Goal: Transaction & Acquisition: Purchase product/service

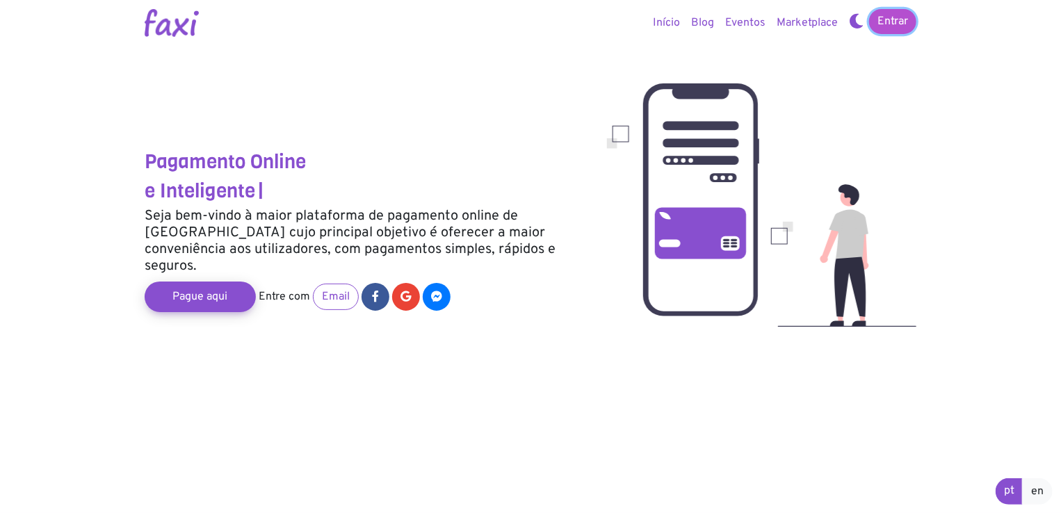
click at [890, 24] on link "Entrar" at bounding box center [892, 21] width 47 height 25
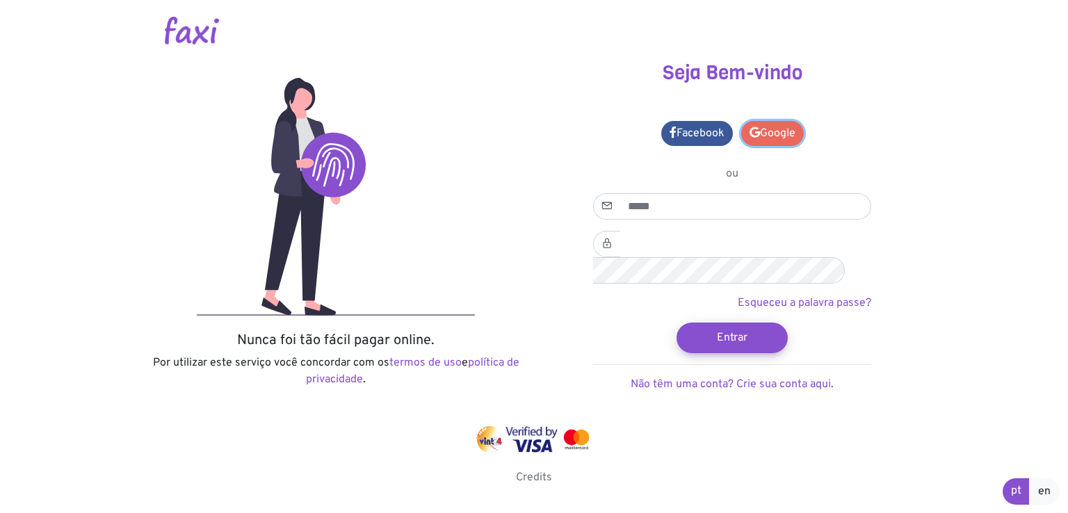
click at [776, 133] on link "Google" at bounding box center [772, 133] width 63 height 25
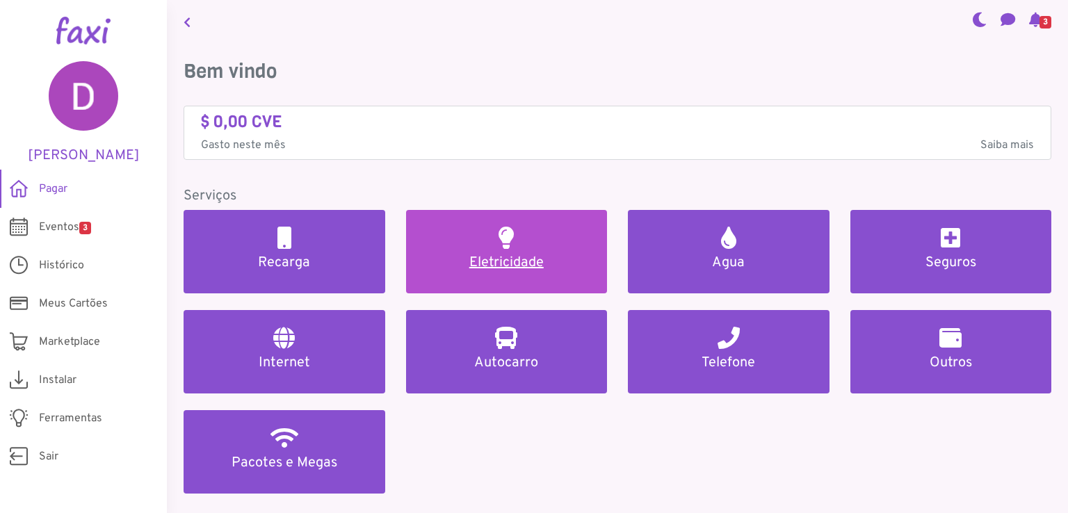
click at [514, 262] on h5 "Eletricidade" at bounding box center [507, 262] width 168 height 17
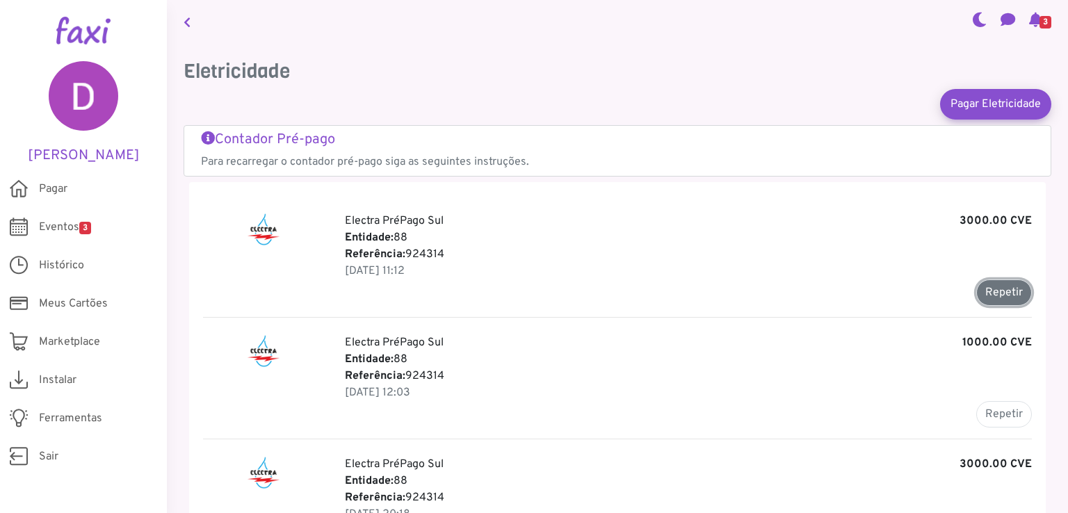
click at [1005, 293] on button "Repetir" at bounding box center [1004, 292] width 56 height 26
type input "******"
type input "*******"
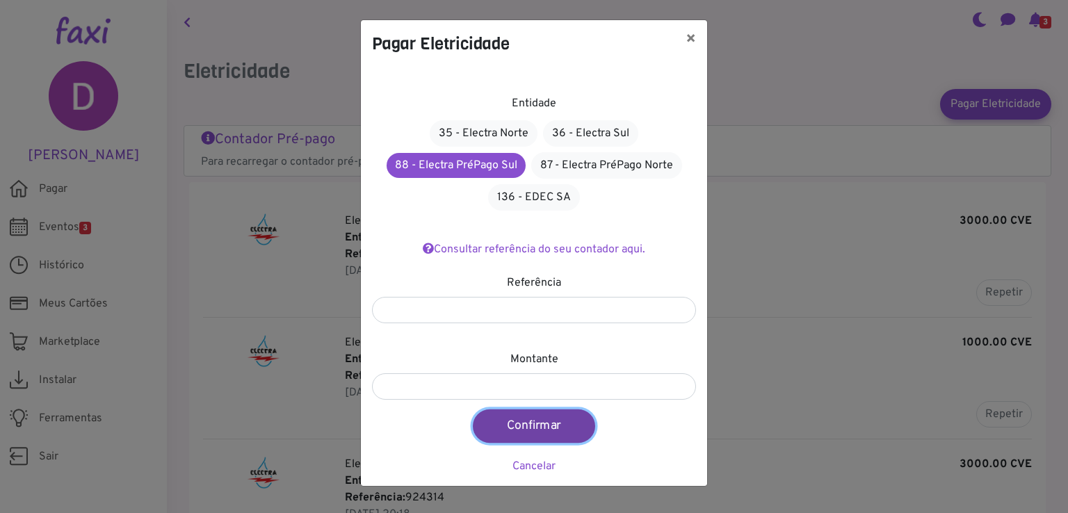
click at [535, 425] on button "Confirmar" at bounding box center [534, 425] width 122 height 33
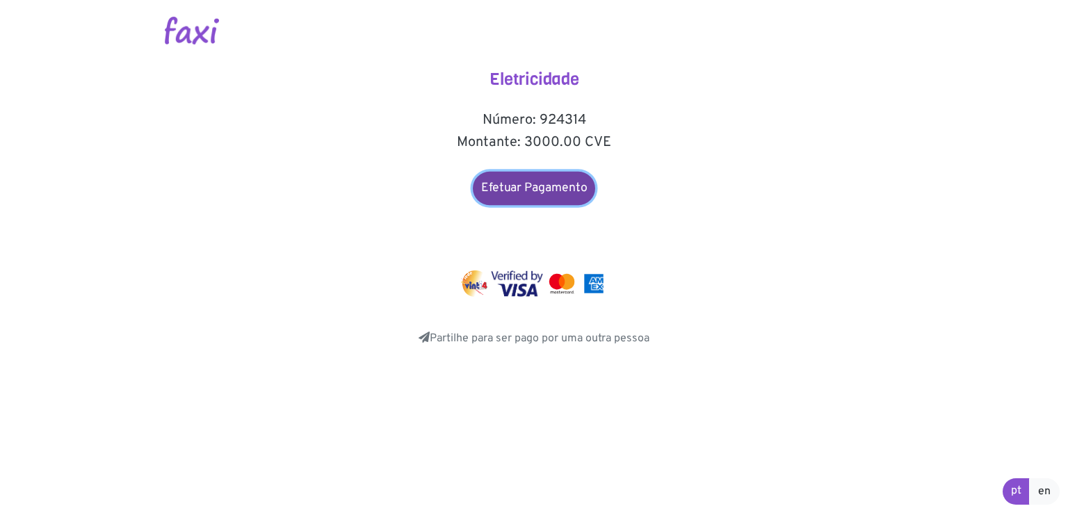
click at [535, 186] on link "Efetuar Pagamento" at bounding box center [534, 188] width 122 height 33
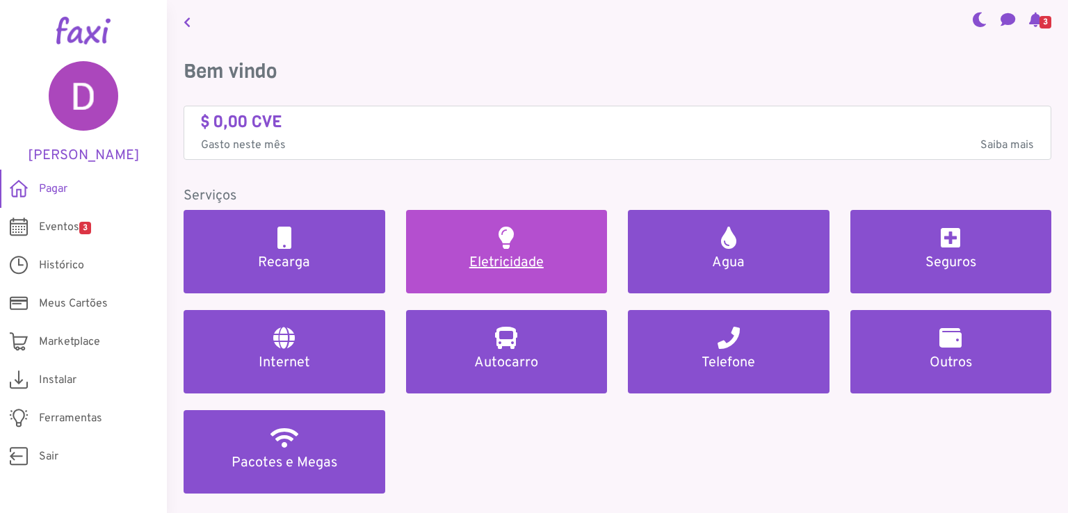
click at [520, 259] on h5 "Eletricidade" at bounding box center [507, 262] width 168 height 17
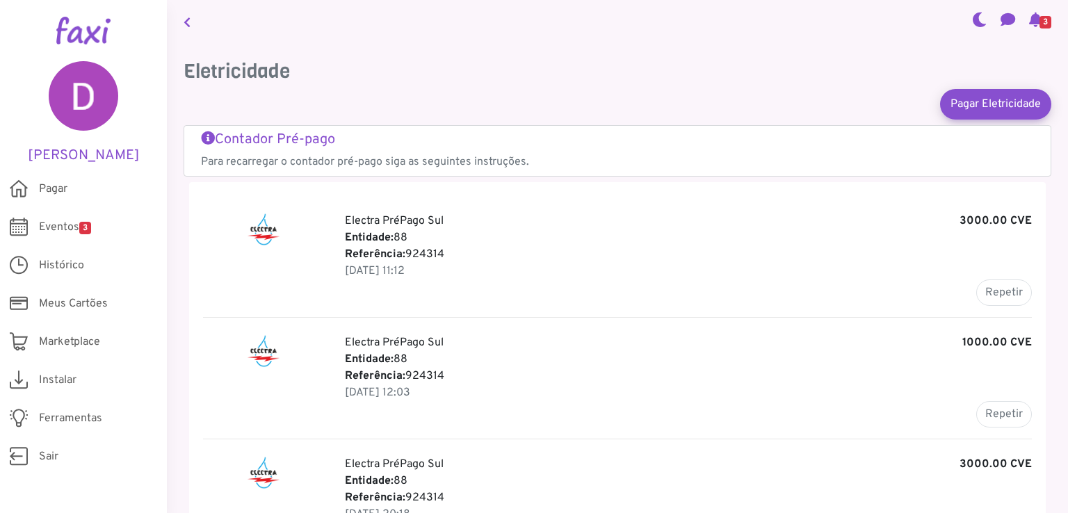
drag, startPoint x: 441, startPoint y: 249, endPoint x: 402, endPoint y: 250, distance: 39.0
click at [402, 250] on p "Referência: 924314" at bounding box center [688, 254] width 687 height 17
copy p "924314"
click at [380, 234] on b "Entidade:" at bounding box center [369, 238] width 49 height 14
click at [981, 282] on button "Repetir" at bounding box center [1004, 292] width 56 height 26
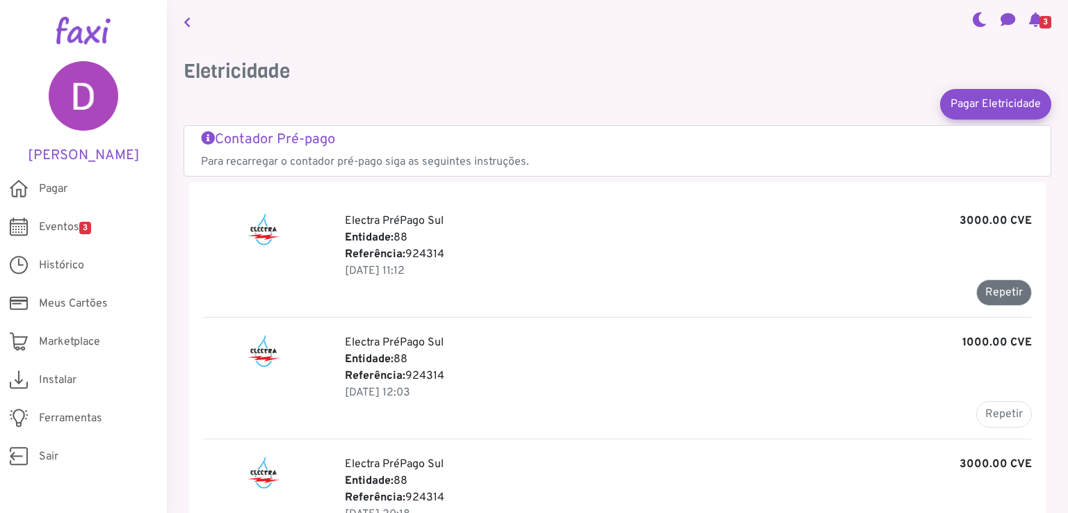
type input "******"
type input "*******"
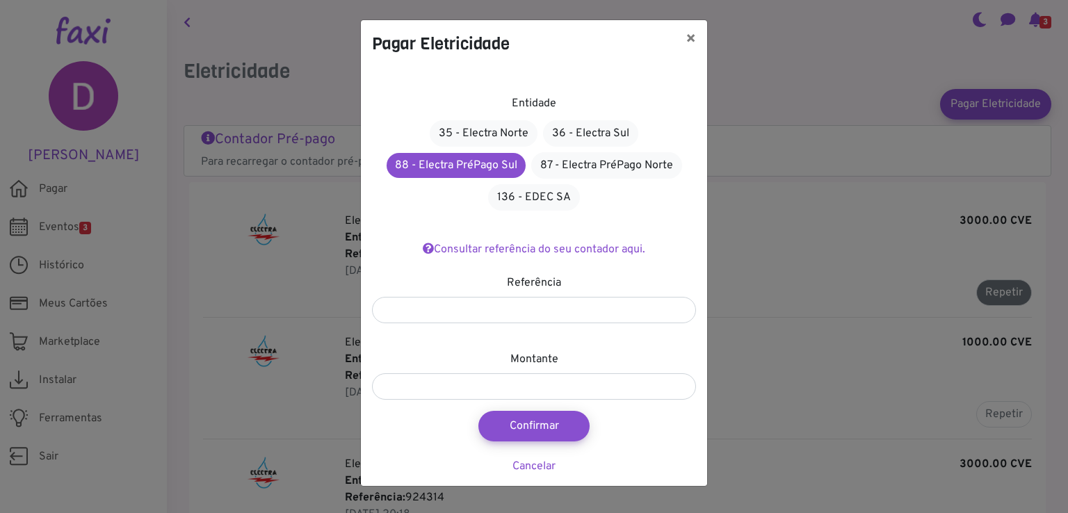
click at [981, 282] on body "Dijanira Monteiro Pagar Eventos 3 Histórico Meus Cartões Meus Bilhetes Perfil M…" at bounding box center [534, 256] width 1068 height 513
click at [495, 250] on link "Consultar referência do seu contador aqui." at bounding box center [534, 250] width 222 height 14
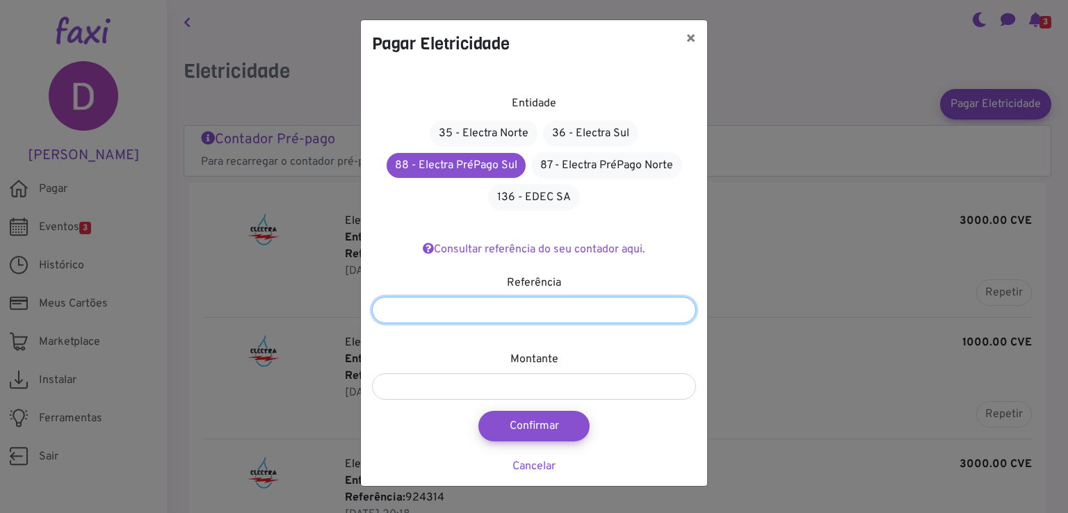
drag, startPoint x: 445, startPoint y: 302, endPoint x: 168, endPoint y: 332, distance: 278.3
click at [168, 332] on div "Pagar Eletricidade × Entidade 35 - Electra Norte 36 - Electra Sul 88 - Electra …" at bounding box center [534, 256] width 1068 height 513
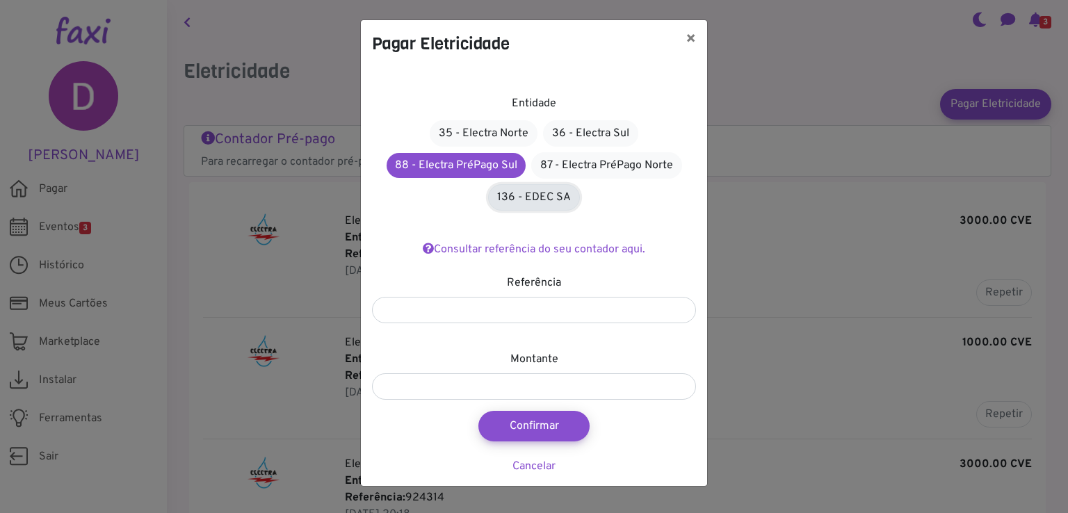
click at [544, 194] on link "136 - EDEC SA" at bounding box center [534, 197] width 92 height 26
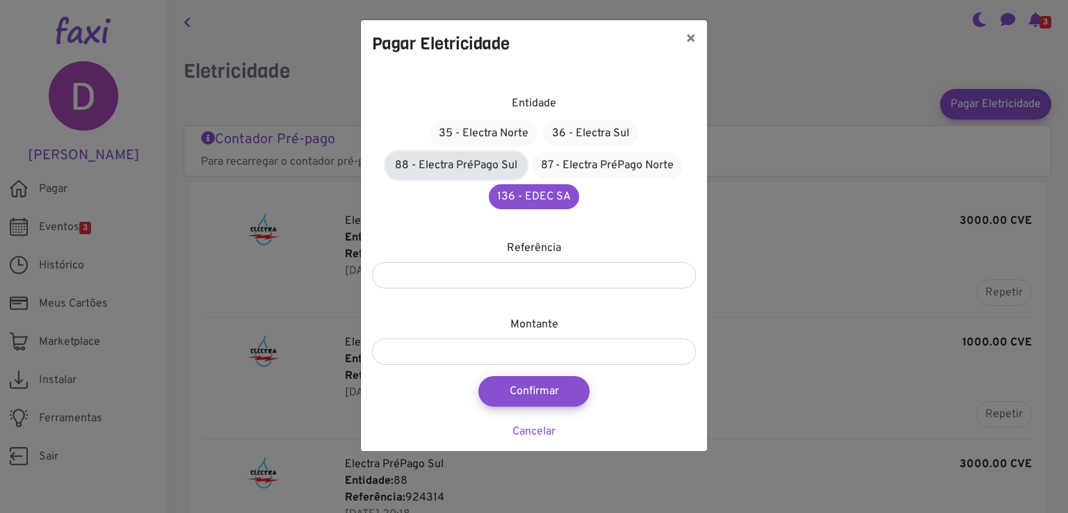
click at [475, 160] on link "88 - Electra PréPago Sul" at bounding box center [456, 165] width 140 height 26
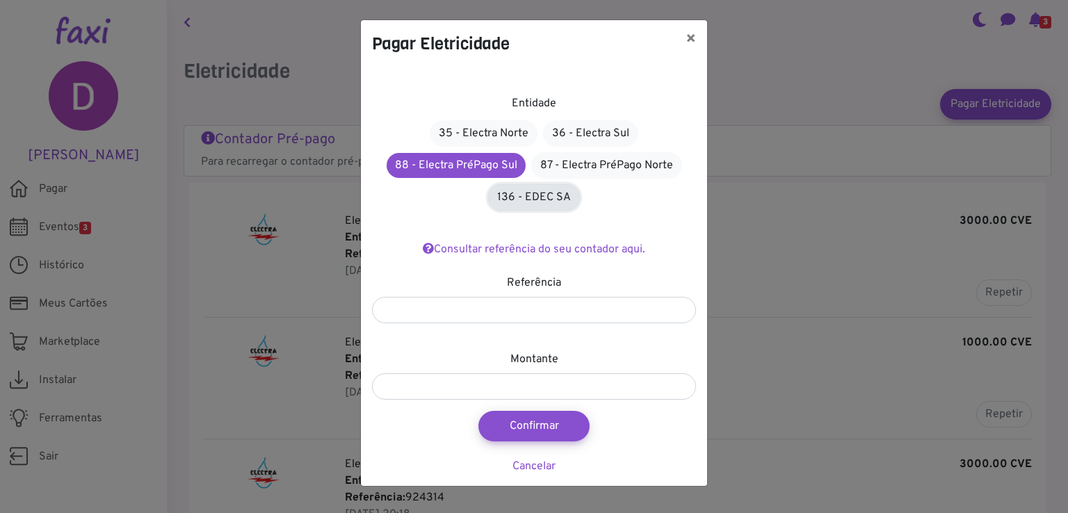
click at [529, 190] on link "136 - EDEC SA" at bounding box center [534, 197] width 92 height 26
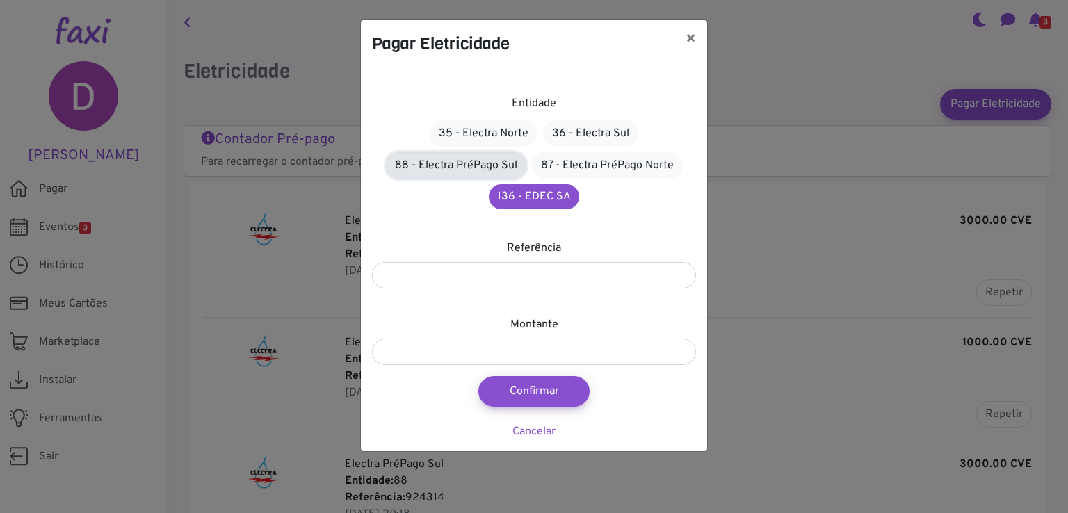
click at [441, 165] on link "88 - Electra PréPago Sul" at bounding box center [456, 165] width 140 height 26
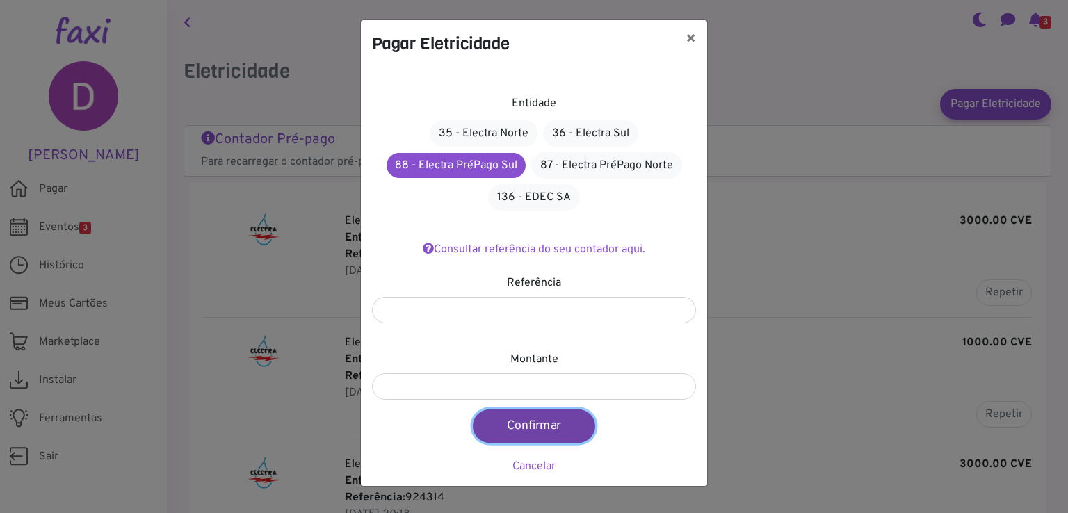
click at [543, 421] on button "Confirmar" at bounding box center [534, 425] width 122 height 33
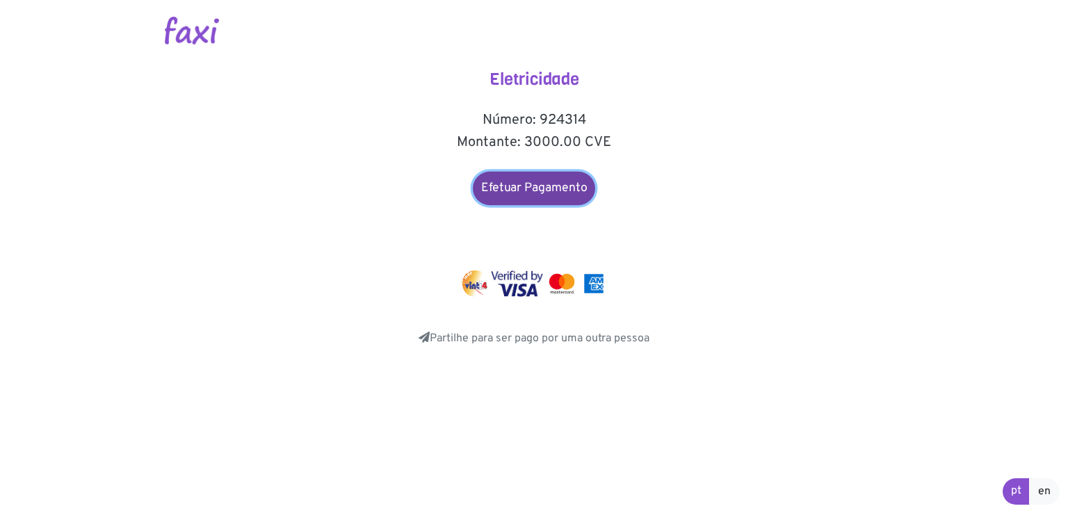
click at [526, 189] on link "Efetuar Pagamento" at bounding box center [534, 188] width 122 height 33
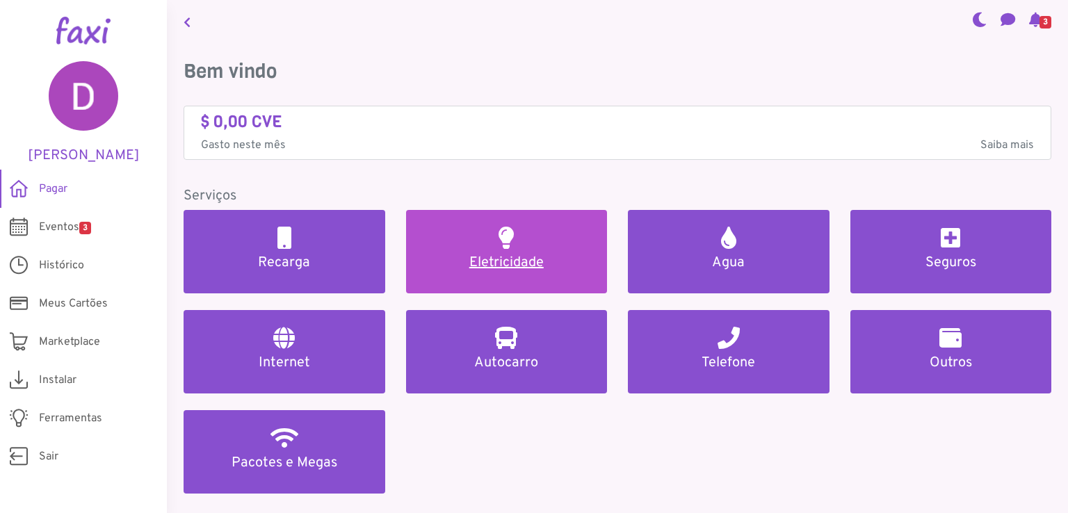
click at [524, 220] on link "Eletricidade" at bounding box center [507, 251] width 202 height 83
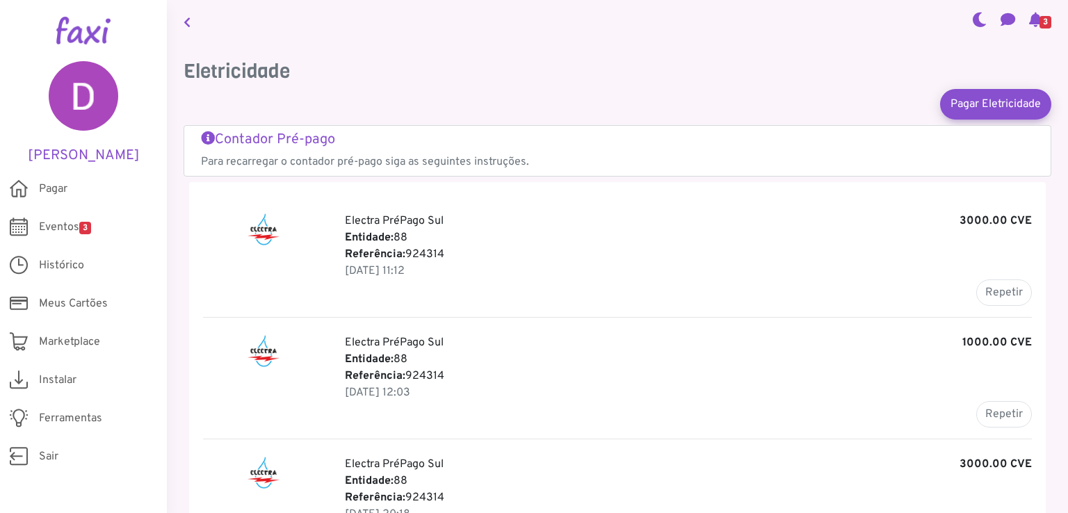
click at [1029, 17] on icon at bounding box center [1035, 19] width 13 height 11
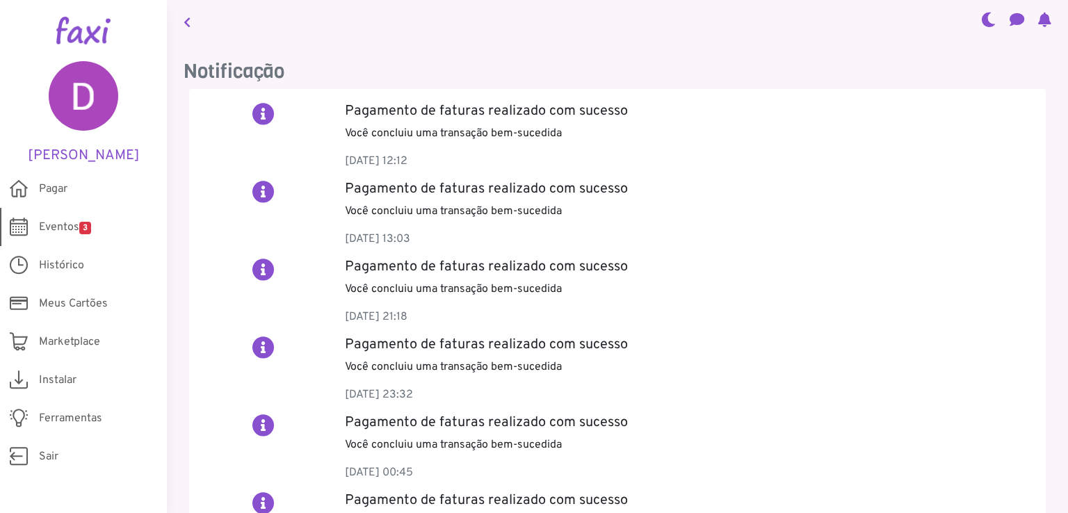
click at [95, 225] on link "Eventos 3" at bounding box center [83, 227] width 167 height 38
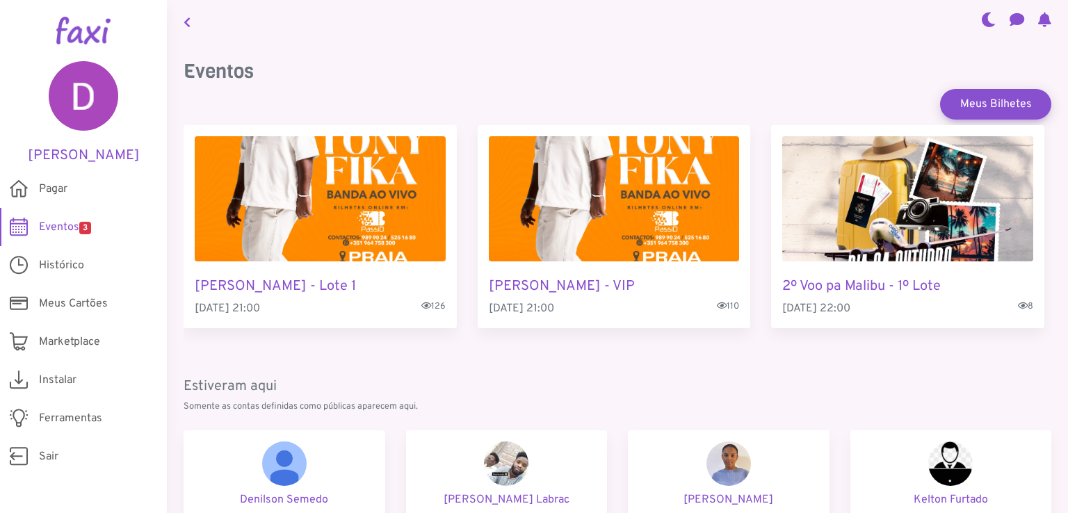
scroll to position [172, 0]
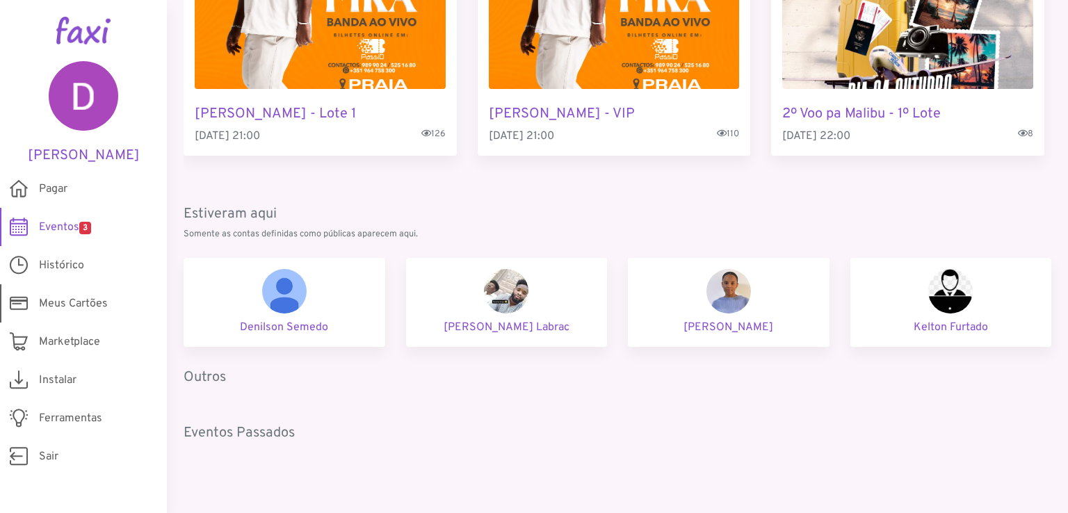
click at [83, 301] on span "Meus Cartões" at bounding box center [73, 303] width 69 height 17
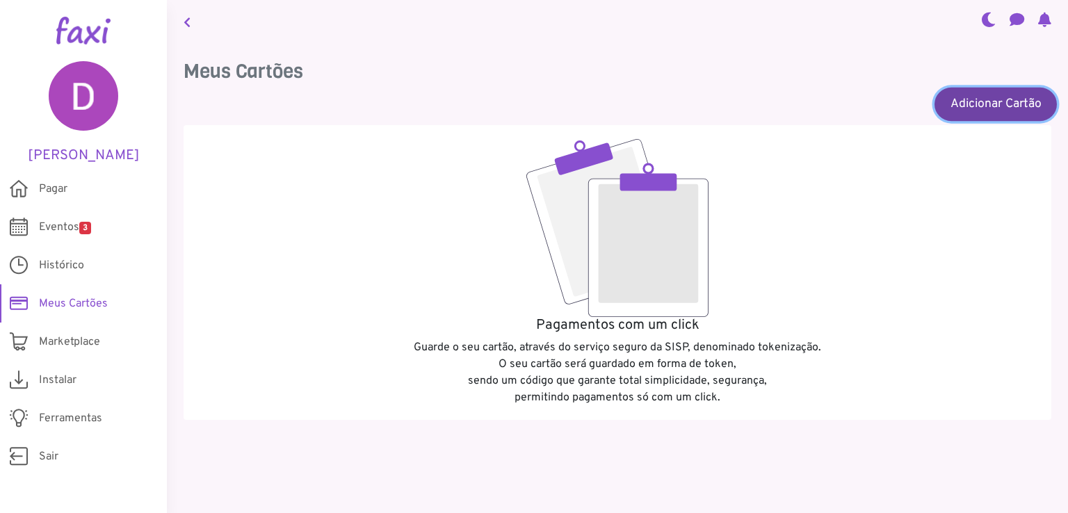
click at [995, 101] on link "Adicionar Cartão" at bounding box center [995, 103] width 122 height 33
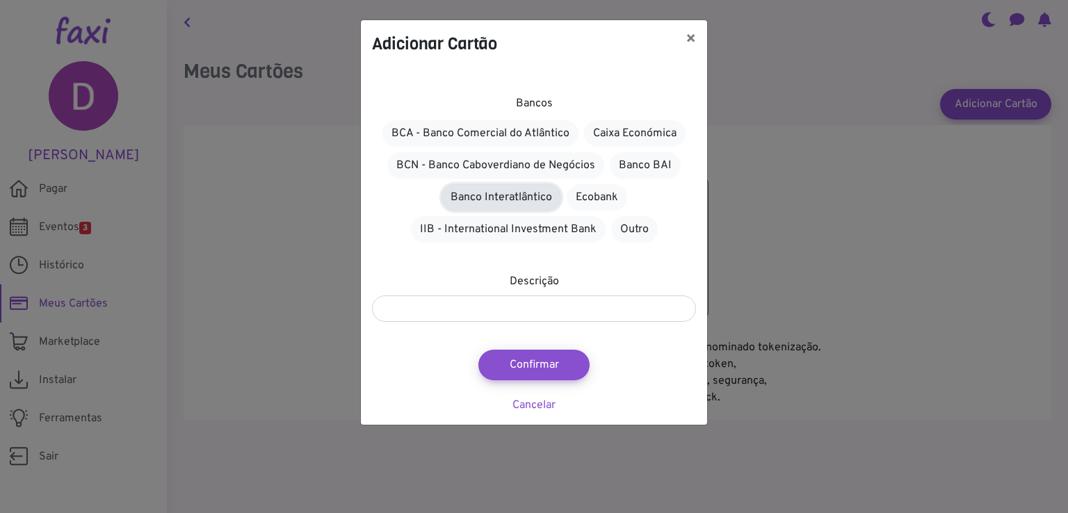
click at [498, 197] on link "Banco Interatlântico" at bounding box center [501, 197] width 120 height 26
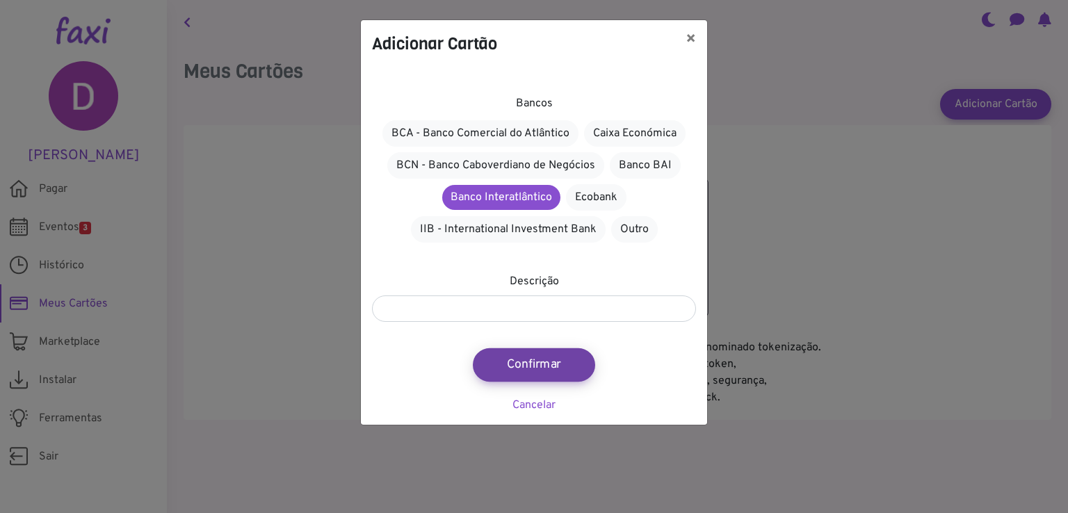
drag, startPoint x: 514, startPoint y: 320, endPoint x: 544, endPoint y: 370, distance: 58.7
click at [544, 370] on div "Bancos BCA - Banco Comercial do Atlântico Caixa Económica BCN - Banco Caboverdi…" at bounding box center [534, 245] width 346 height 357
click at [544, 370] on button "Confirmar" at bounding box center [534, 364] width 122 height 33
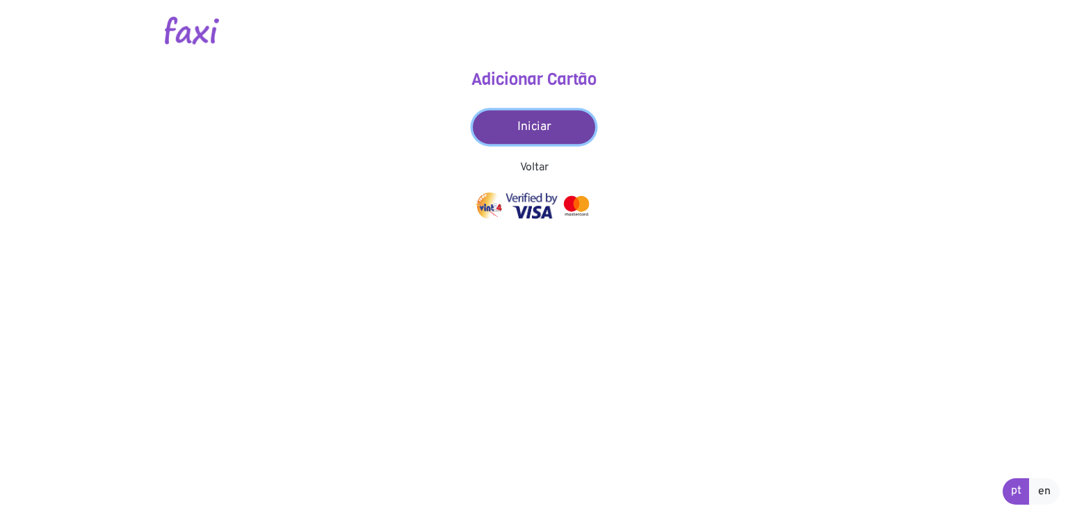
click at [538, 112] on link "Iniciar" at bounding box center [534, 127] width 122 height 33
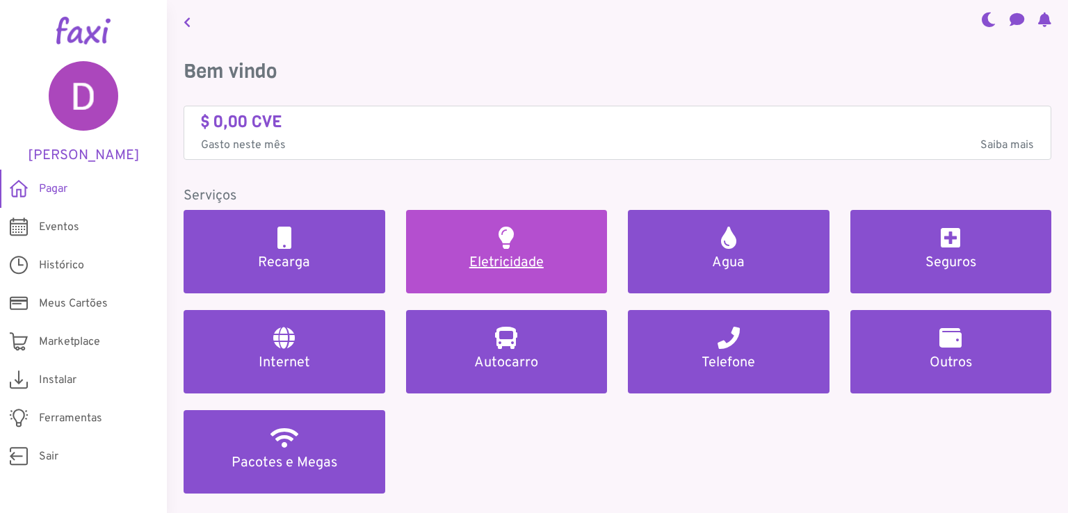
click at [510, 259] on h5 "Eletricidade" at bounding box center [507, 262] width 168 height 17
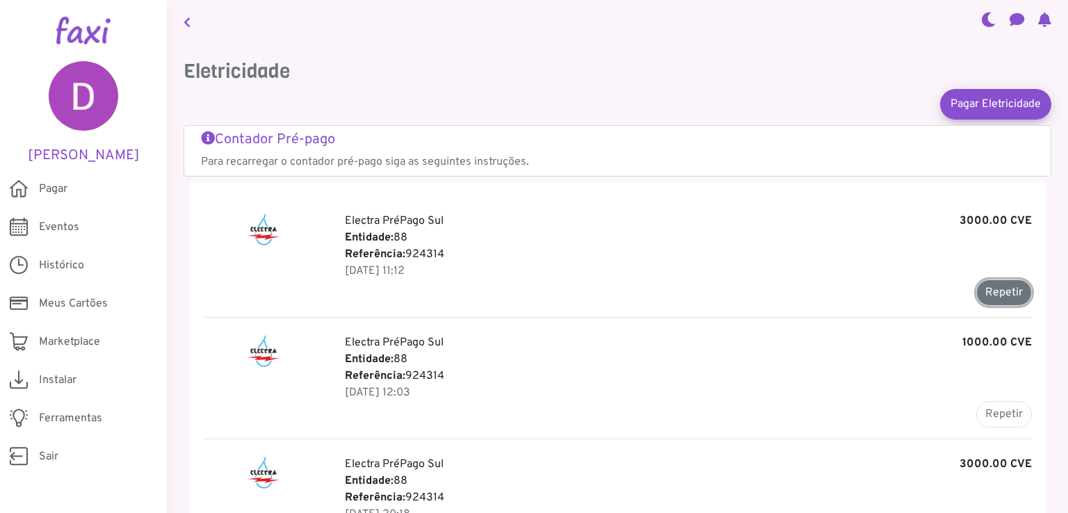
click at [976, 288] on button "Repetir" at bounding box center [1004, 292] width 56 height 26
type input "******"
type input "*******"
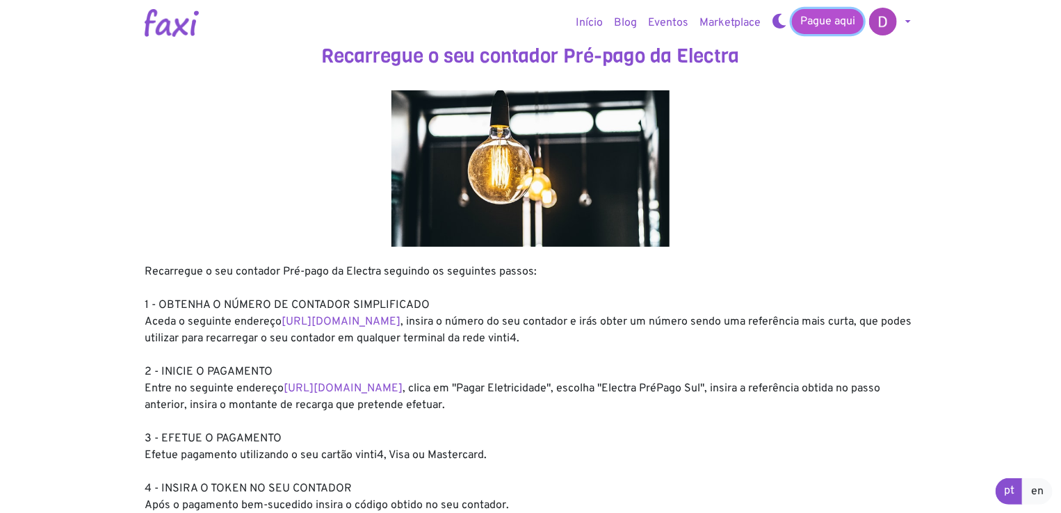
click at [833, 31] on link "Pague aqui" at bounding box center [828, 21] width 72 height 25
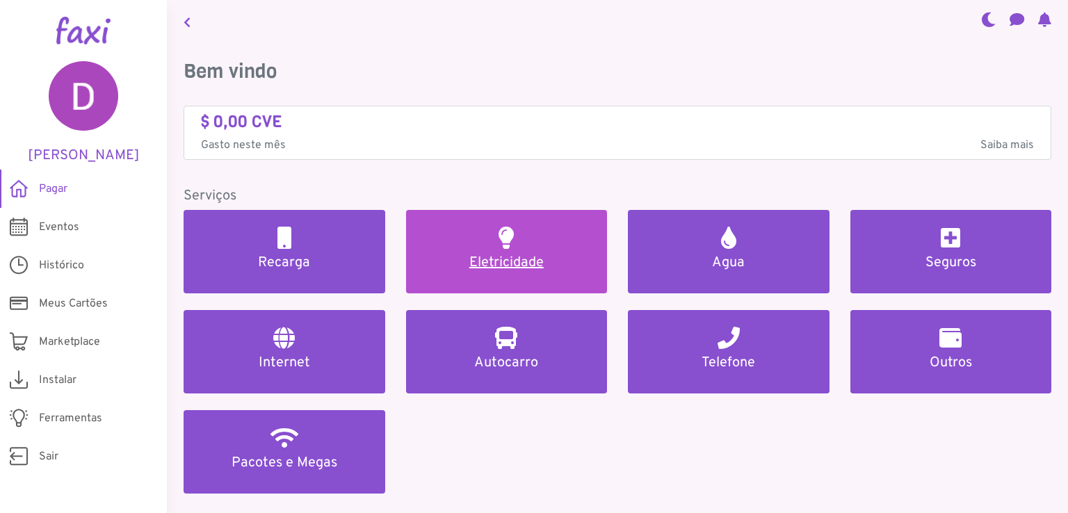
click at [528, 226] on link "Eletricidade" at bounding box center [507, 251] width 202 height 83
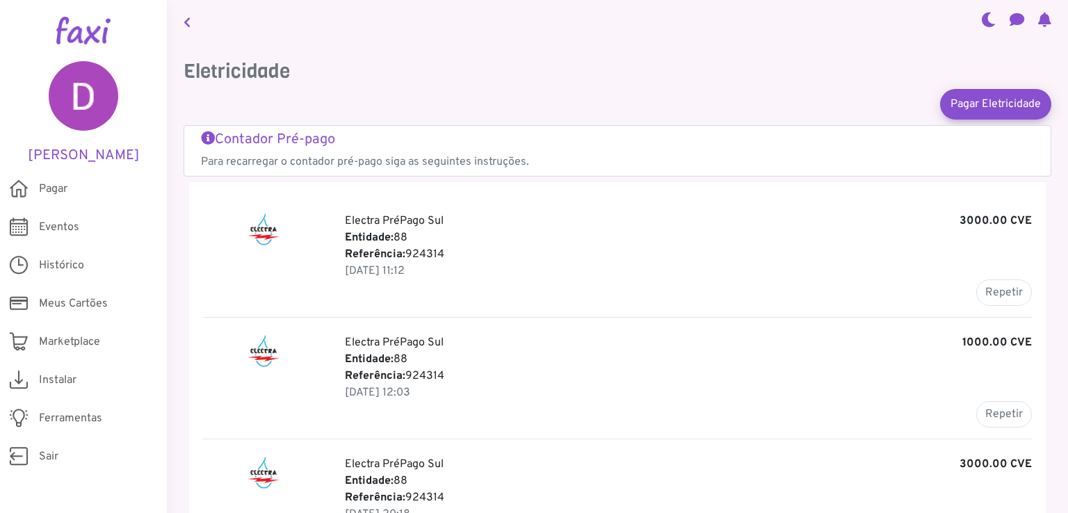
click at [266, 137] on h5 "Contador Pré-pago" at bounding box center [617, 139] width 833 height 17
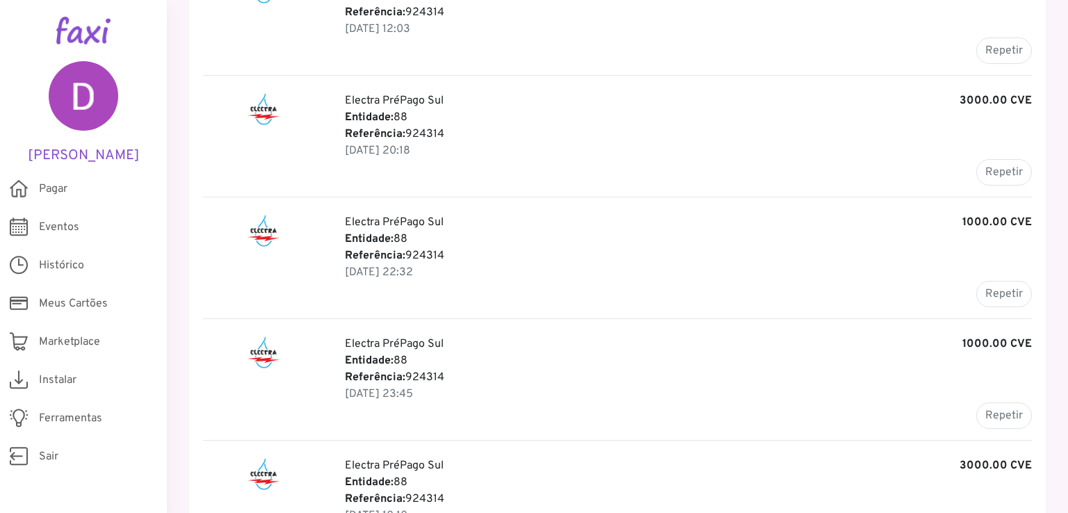
scroll to position [259, 0]
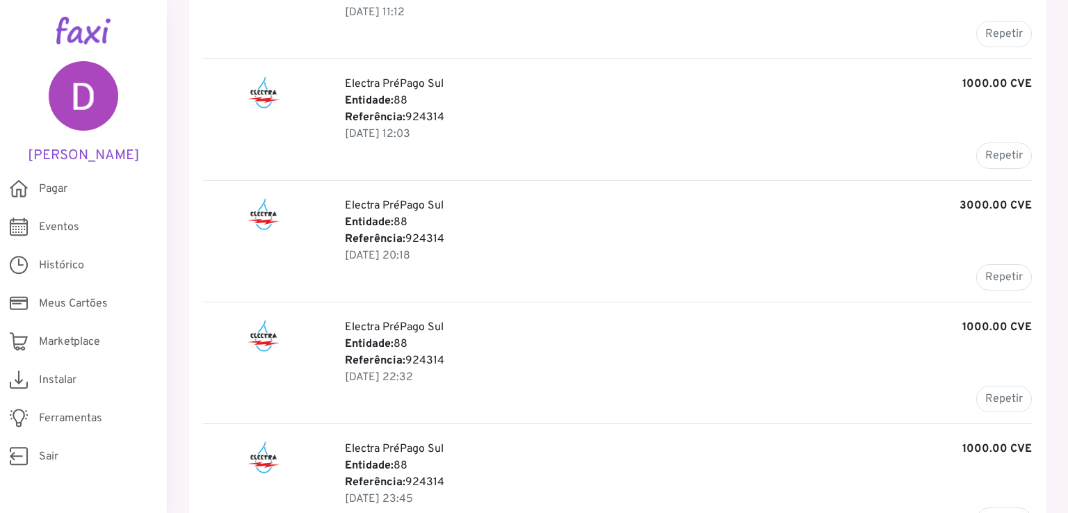
click at [608, 97] on p "Entidade: 88" at bounding box center [688, 100] width 687 height 17
click at [384, 126] on p "[DATE] 12:03" at bounding box center [688, 134] width 687 height 17
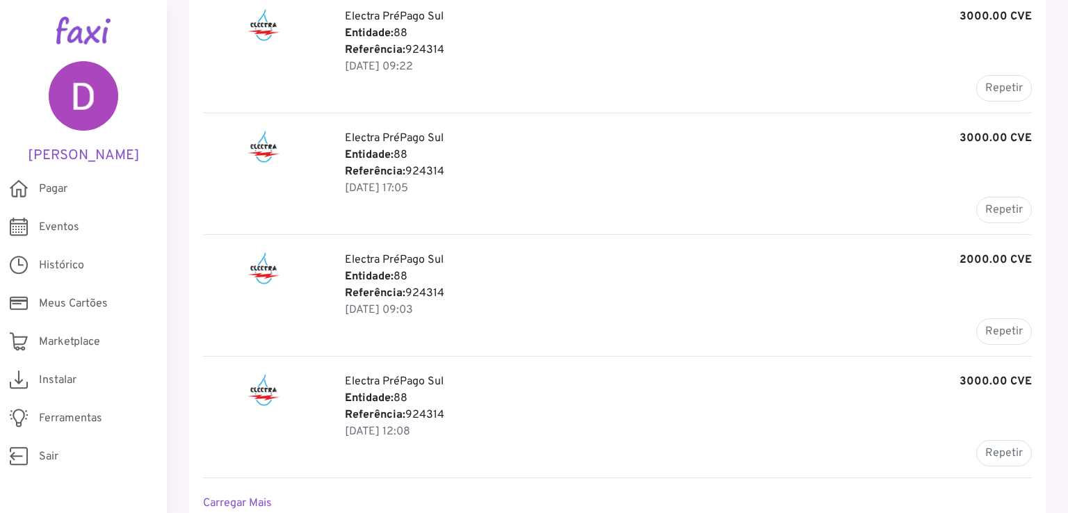
scroll to position [1621, 0]
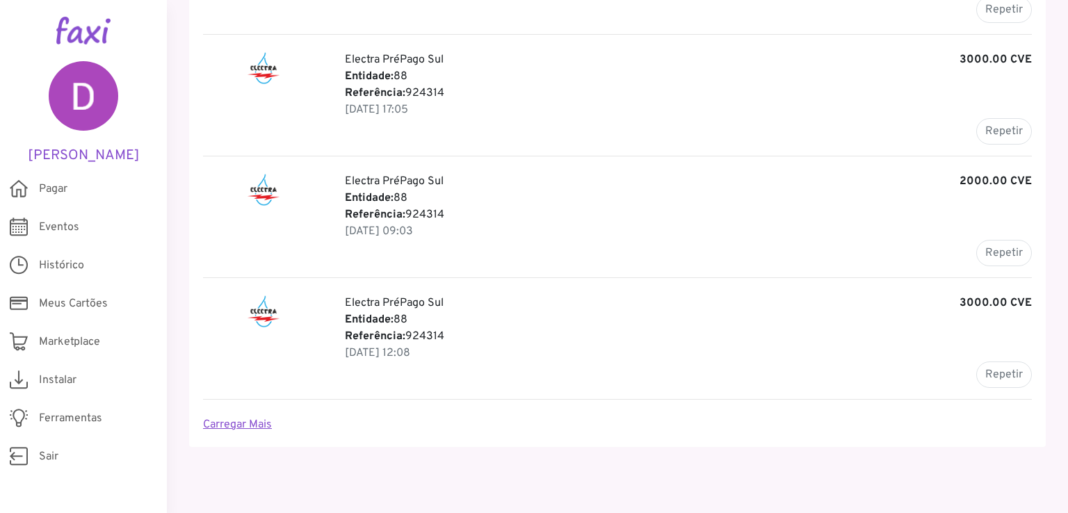
click at [267, 418] on link "Carregar Mais" at bounding box center [237, 425] width 69 height 14
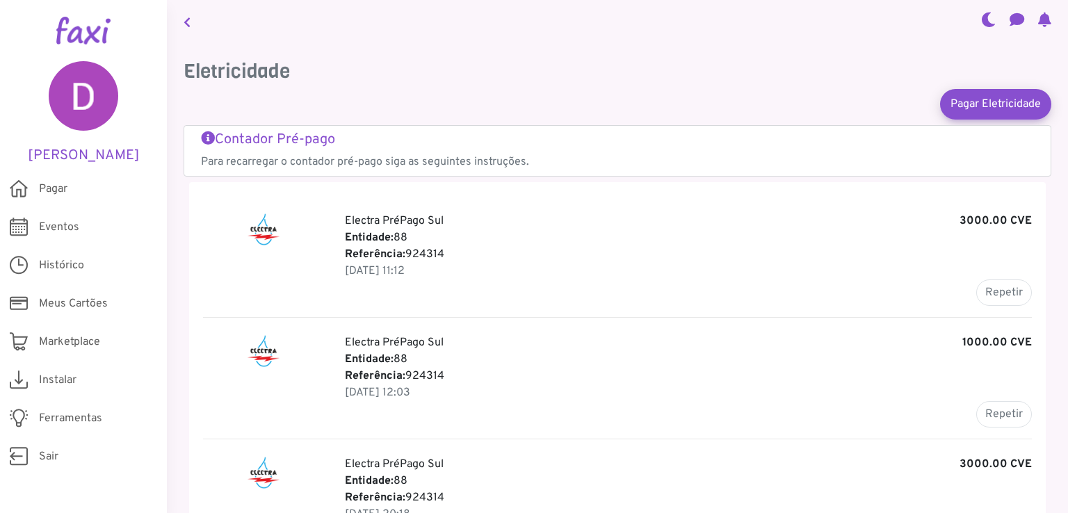
click at [400, 227] on p "Electra PréPago Sul 3000.00 CVE" at bounding box center [688, 221] width 687 height 17
click at [987, 304] on button "Repetir" at bounding box center [1004, 292] width 56 height 26
type input "******"
type input "*******"
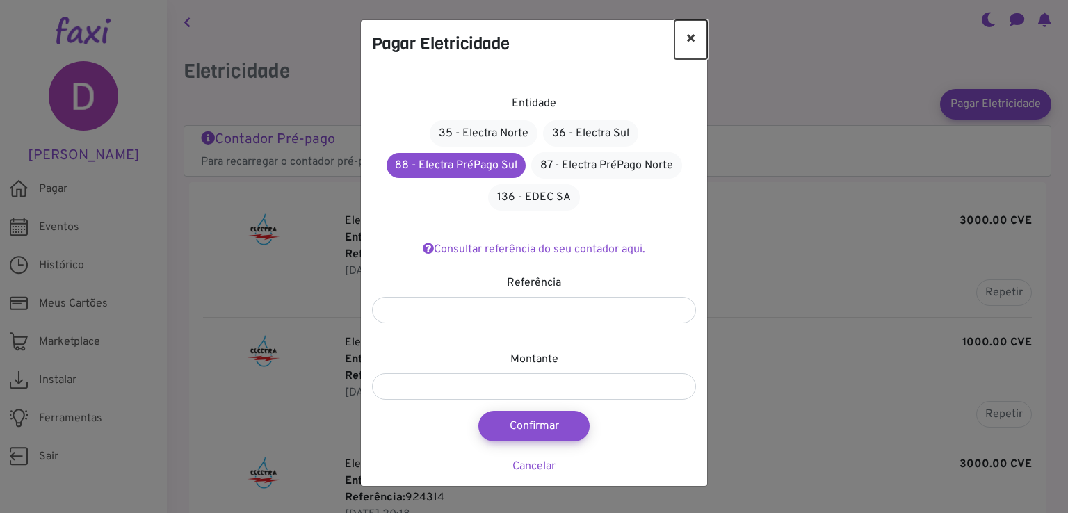
click at [692, 35] on button "×" at bounding box center [690, 39] width 33 height 39
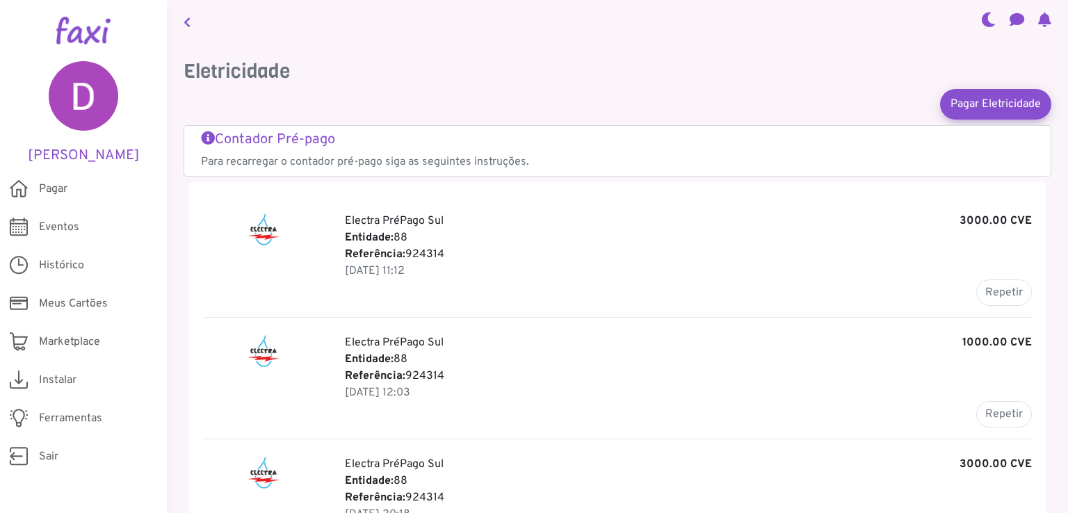
click at [306, 154] on p "Para recarregar o contador pré-pago siga as seguintes instruções." at bounding box center [617, 162] width 833 height 17
click at [998, 293] on button "Repetir" at bounding box center [1004, 292] width 56 height 26
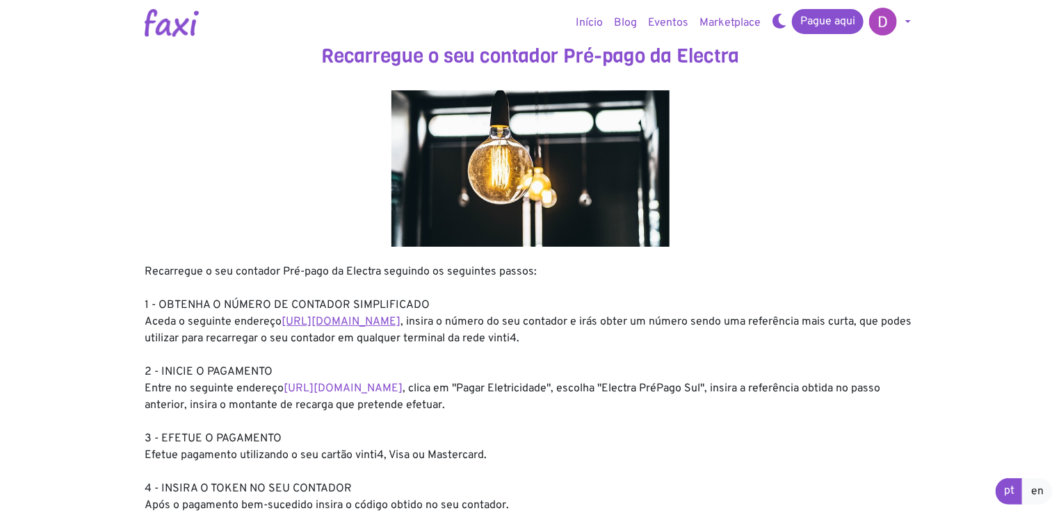
click at [343, 320] on link "[URL][DOMAIN_NAME]" at bounding box center [341, 322] width 119 height 14
click at [817, 26] on link "Pague aqui" at bounding box center [828, 21] width 72 height 25
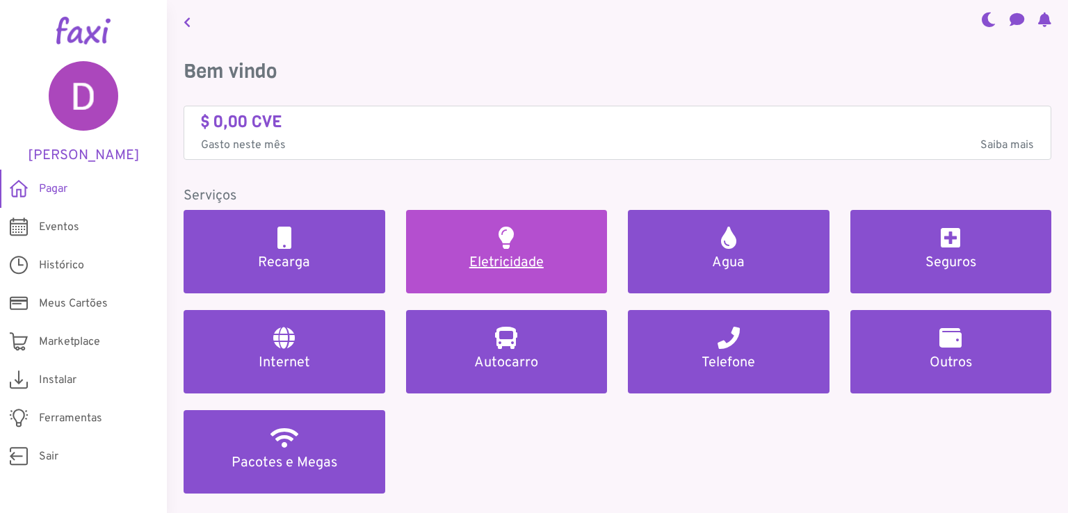
click at [469, 272] on link "Eletricidade" at bounding box center [507, 251] width 202 height 83
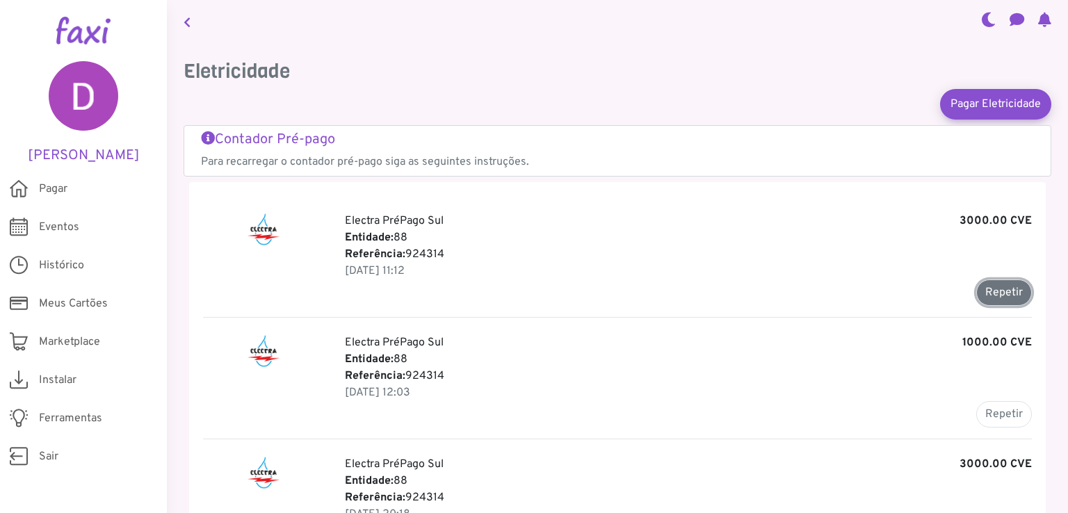
click at [976, 293] on button "Repetir" at bounding box center [1004, 292] width 56 height 26
type input "******"
type input "*******"
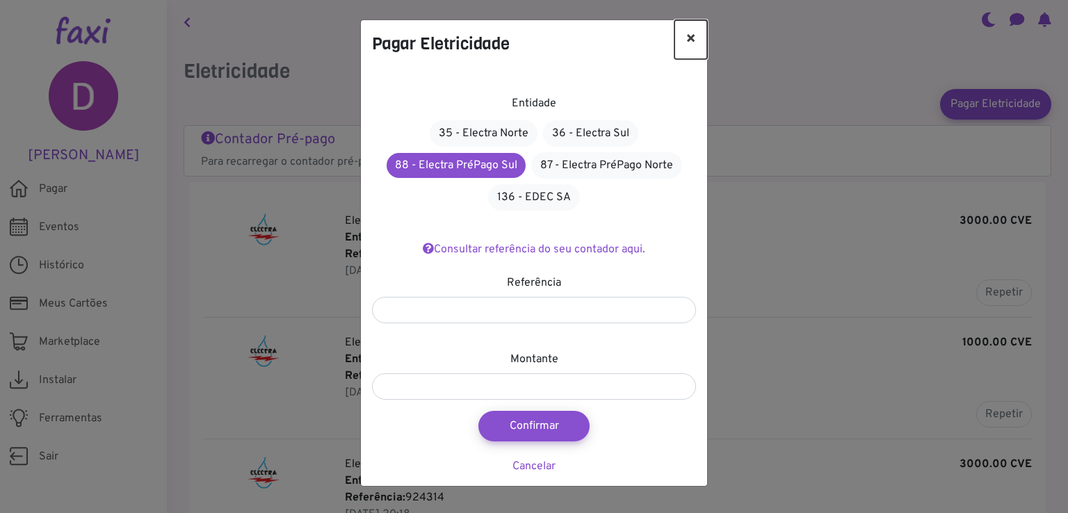
click at [697, 37] on button "×" at bounding box center [690, 39] width 33 height 39
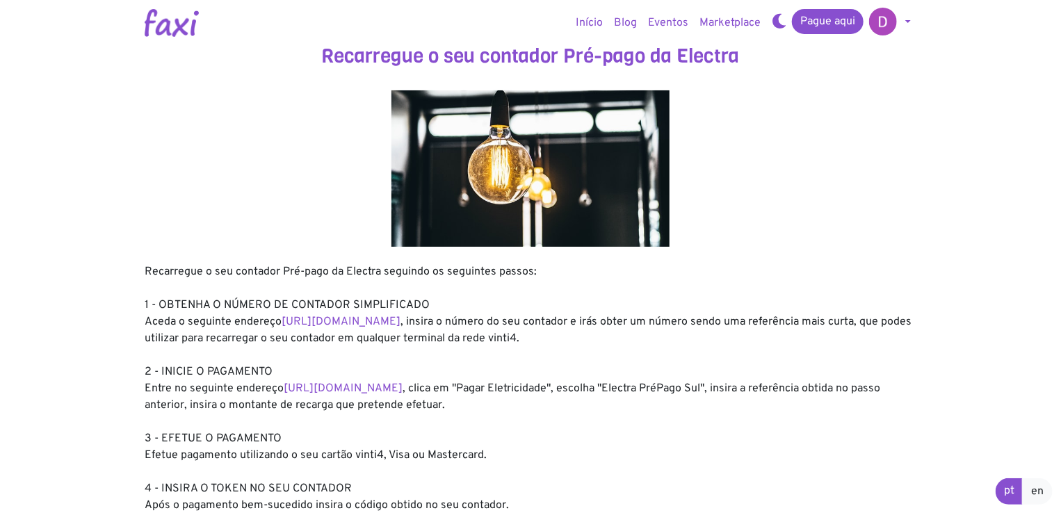
click at [377, 398] on div "Recarregue o seu contador Pré-pago da Electra seguindo os seguintes passos: 1 -…" at bounding box center [531, 388] width 772 height 250
click at [395, 382] on link "https://faxi.online/bill-payment/2" at bounding box center [343, 389] width 119 height 14
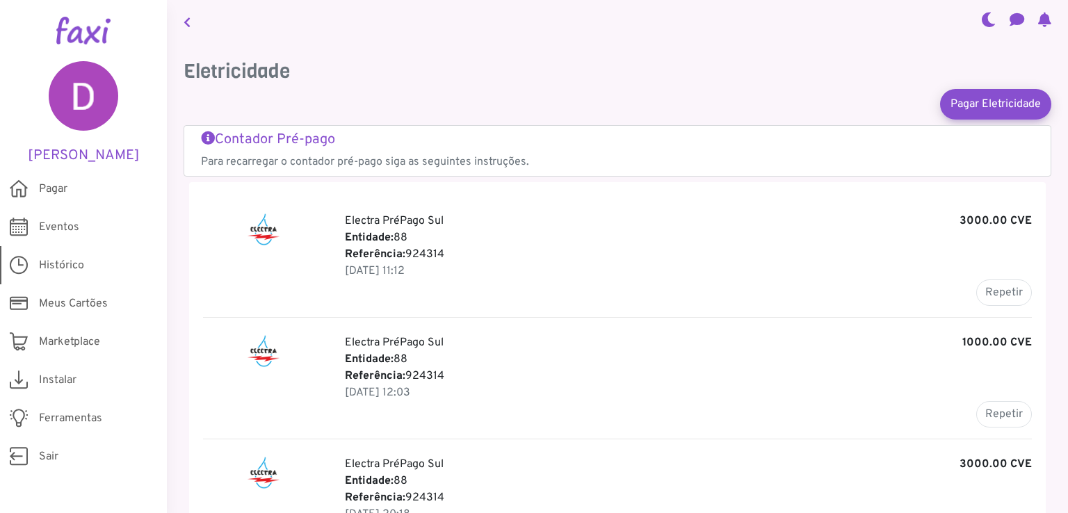
click at [79, 261] on span "Histórico" at bounding box center [61, 265] width 45 height 17
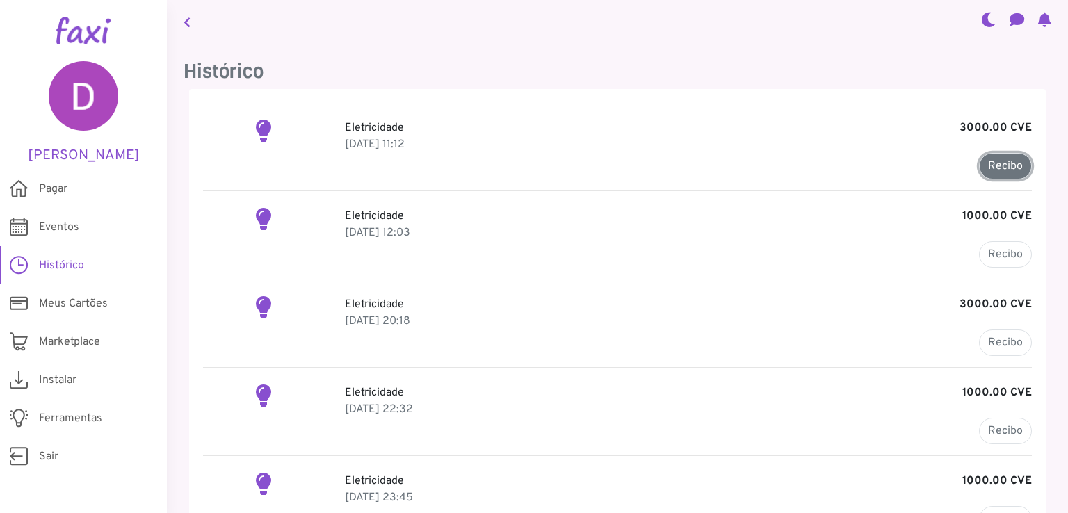
click at [999, 165] on link "Recibo" at bounding box center [1005, 166] width 53 height 26
click at [1008, 260] on link "Recibo" at bounding box center [1005, 254] width 53 height 26
click at [995, 176] on link "Recibo" at bounding box center [1005, 166] width 53 height 26
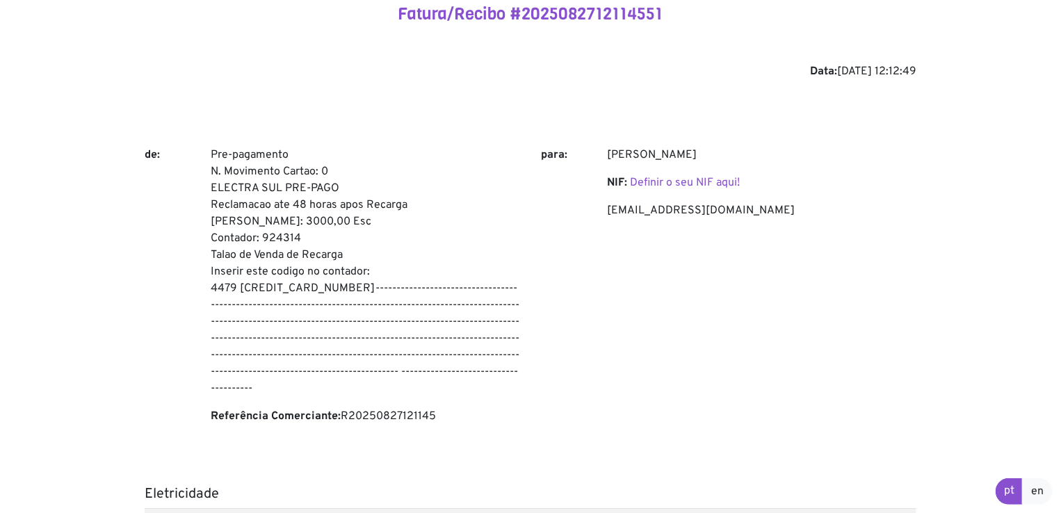
scroll to position [58, 0]
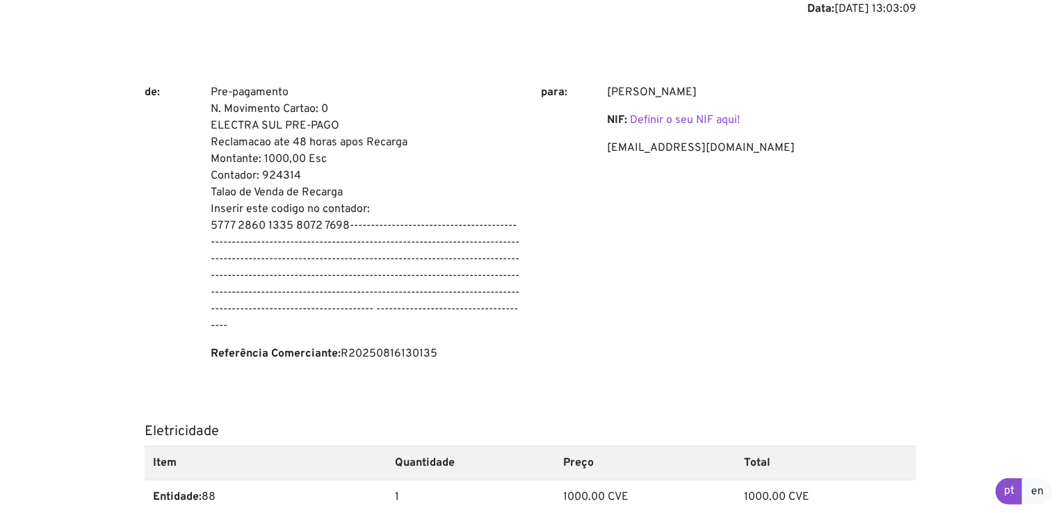
scroll to position [127, 0]
